Goal: Information Seeking & Learning: Learn about a topic

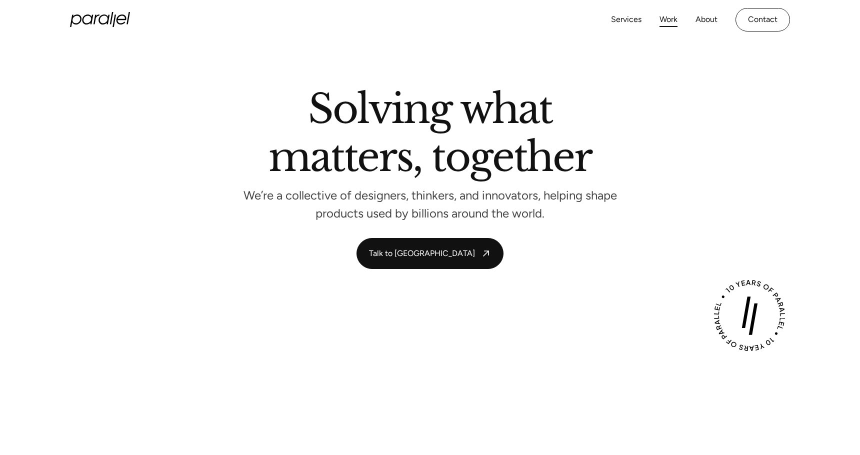
click at [664, 18] on link "Work" at bounding box center [669, 20] width 18 height 15
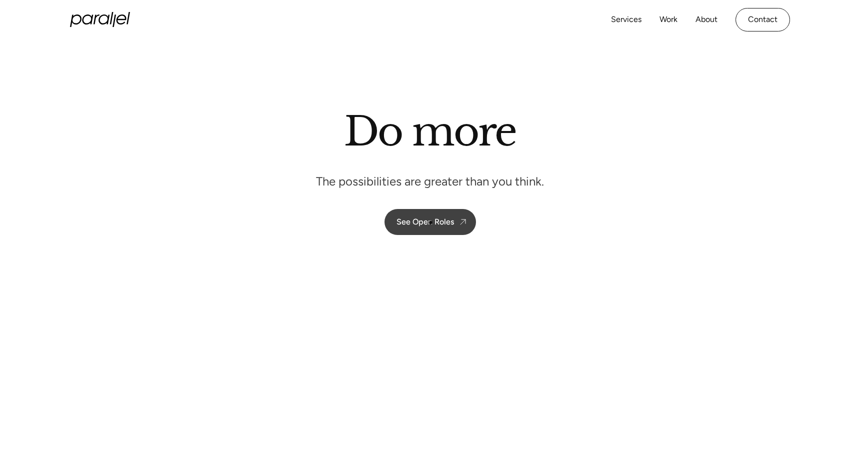
click at [426, 224] on div "See Open Roles" at bounding box center [426, 222] width 58 height 10
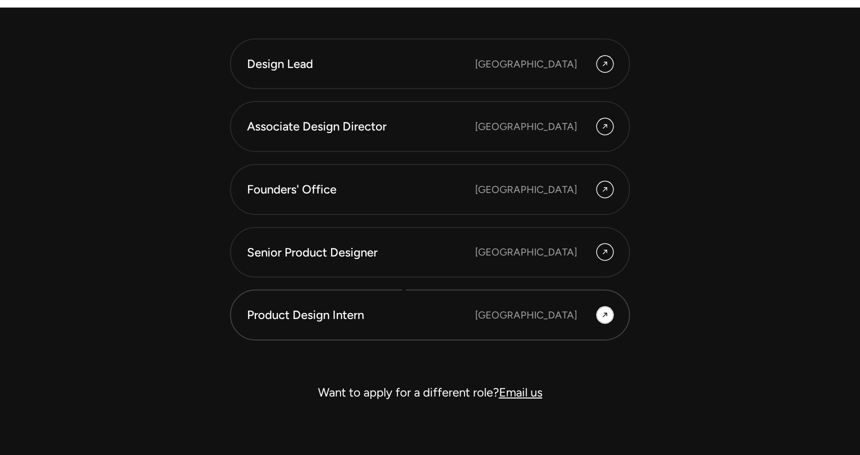
scroll to position [2833, 0]
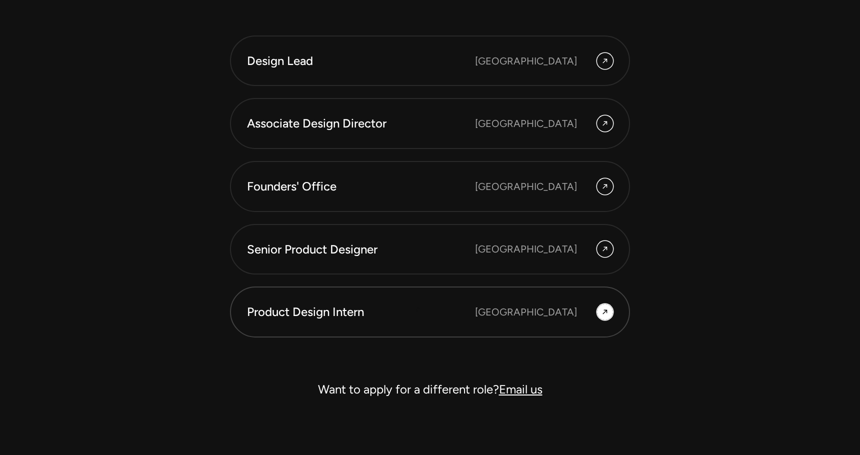
click at [419, 317] on div "Product Design Intern" at bounding box center [361, 312] width 228 height 17
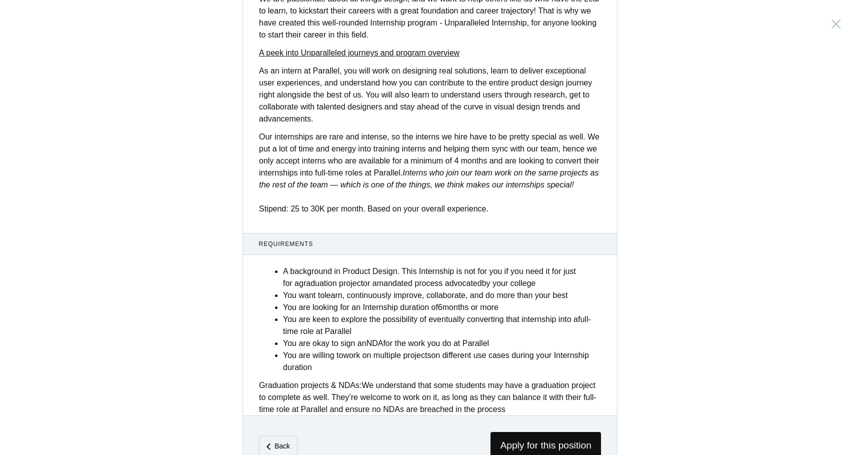
scroll to position [318, 0]
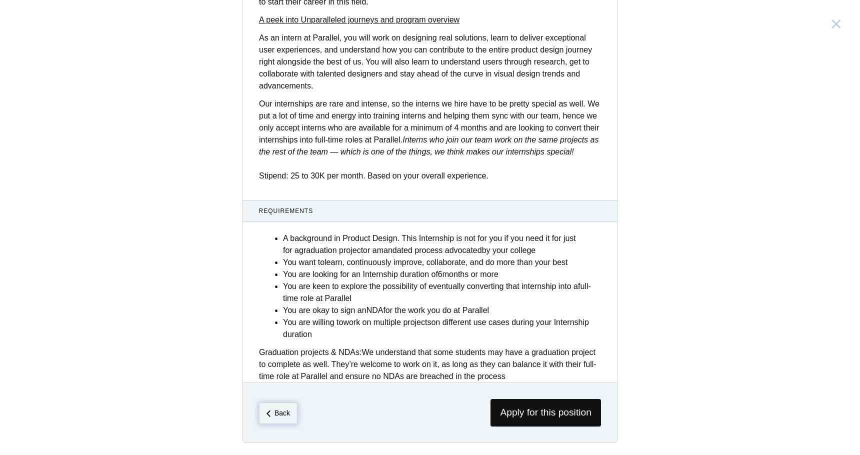
click at [269, 405] on span "Back" at bounding box center [278, 413] width 39 height 21
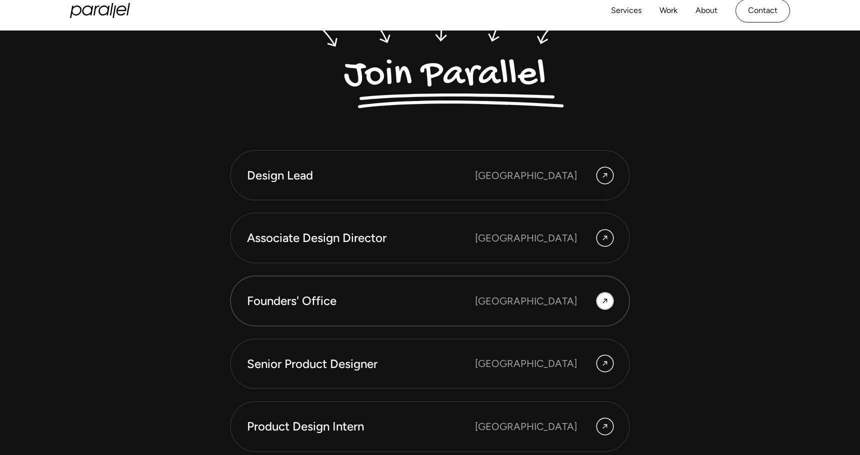
scroll to position [2704, 0]
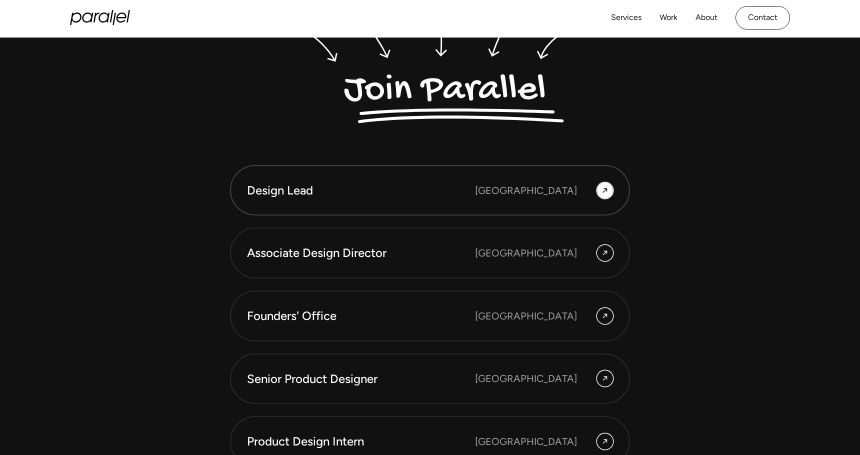
click at [353, 195] on div "Design Lead" at bounding box center [361, 190] width 228 height 17
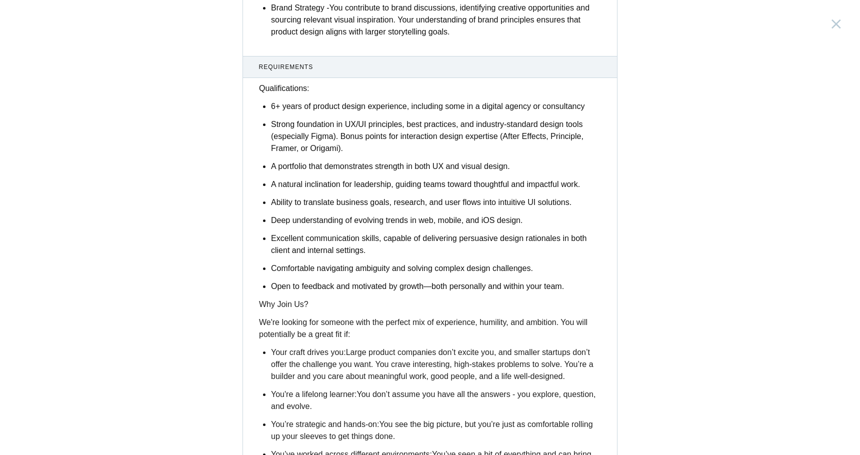
scroll to position [1155, 0]
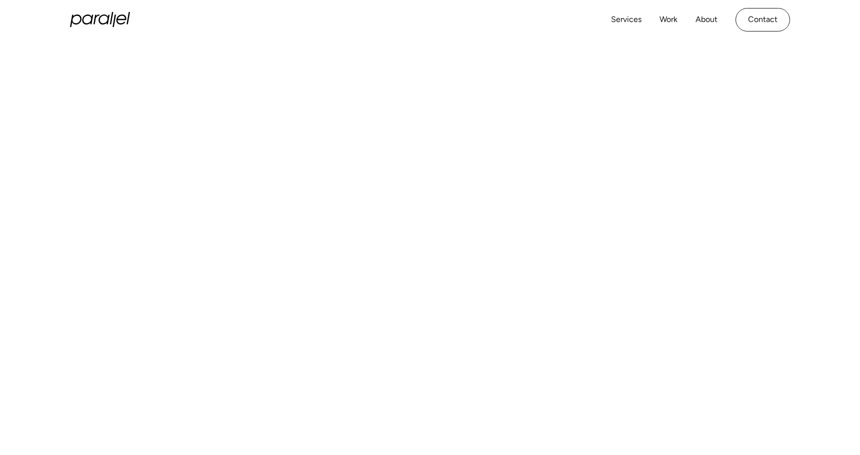
scroll to position [243, 0]
click at [627, 21] on link "Services" at bounding box center [626, 20] width 31 height 15
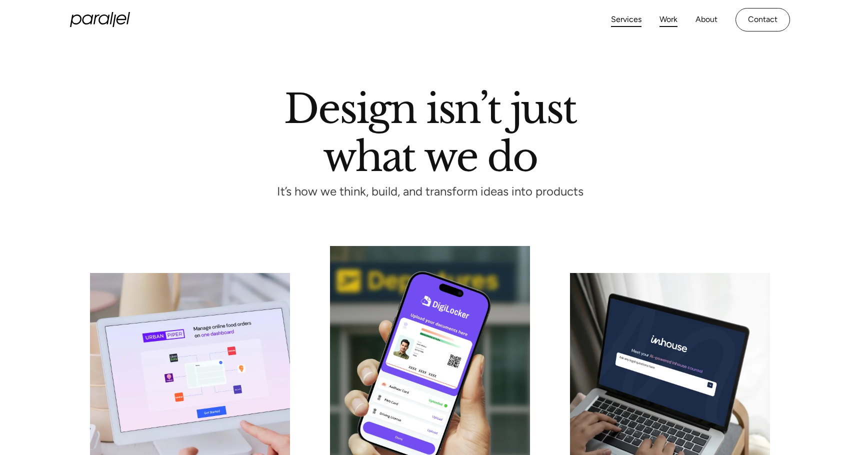
click at [669, 21] on link "Work" at bounding box center [669, 20] width 18 height 15
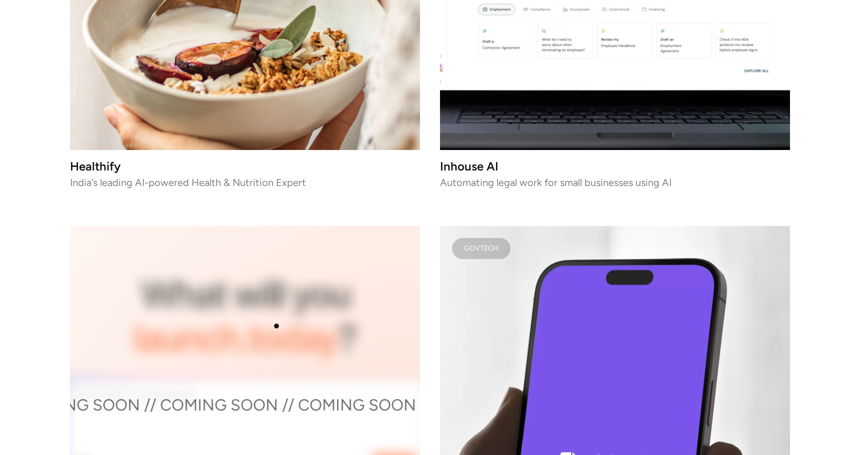
scroll to position [3093, 0]
